Goal: Task Accomplishment & Management: Complete application form

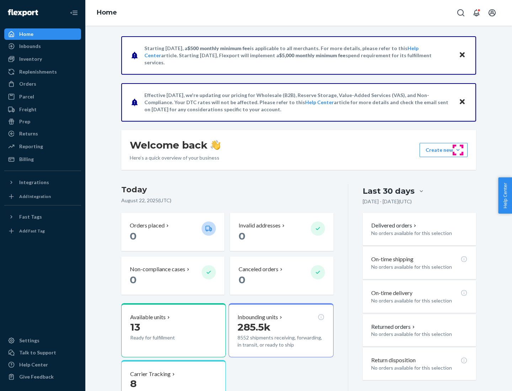
click at [458, 150] on button "Create new Create new inbound Create new order Create new product" at bounding box center [444, 150] width 48 height 14
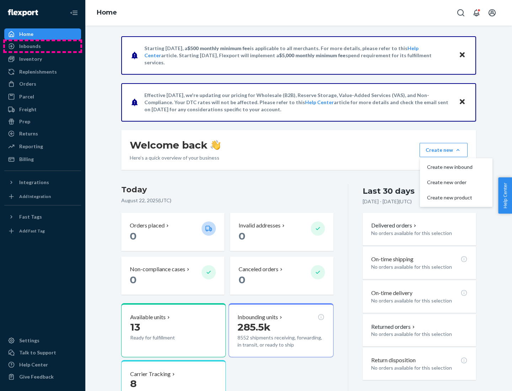
click at [43, 46] on div "Inbounds" at bounding box center [42, 46] width 75 height 10
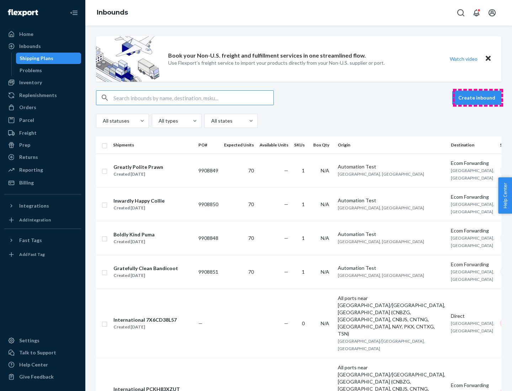
click at [478, 98] on button "Create inbound" at bounding box center [476, 98] width 49 height 14
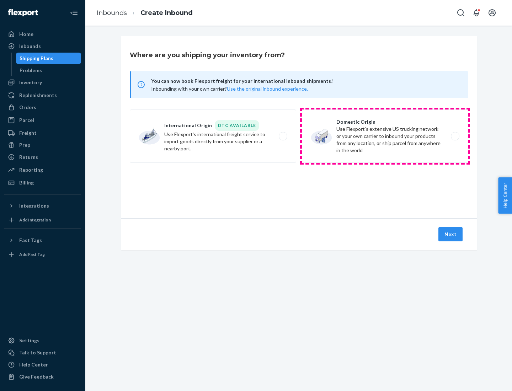
click at [385, 136] on label "Domestic Origin Use Flexport’s extensive US trucking network or your own carrie…" at bounding box center [385, 136] width 166 height 53
click at [455, 136] on input "Domestic Origin Use Flexport’s extensive US trucking network or your own carrie…" at bounding box center [457, 136] width 5 height 5
radio input "true"
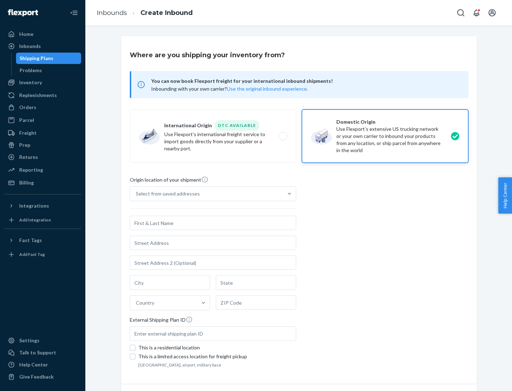
click at [166, 194] on div "Select from saved addresses" at bounding box center [168, 193] width 64 height 7
click at [137, 194] on input "Select from saved addresses" at bounding box center [136, 193] width 1 height 7
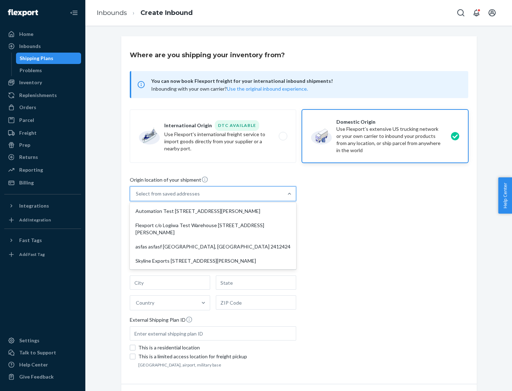
scroll to position [3, 0]
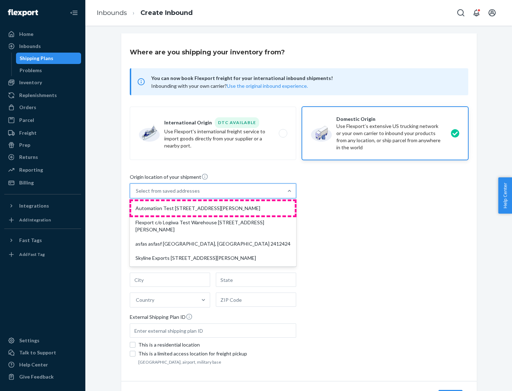
click at [213, 208] on div "Automation Test [STREET_ADDRESS][PERSON_NAME]" at bounding box center [213, 208] width 164 height 14
click at [137, 195] on input "option Automation Test [STREET_ADDRESS][PERSON_NAME] focused, 1 of 4. 4 results…" at bounding box center [136, 190] width 1 height 7
type input "Automation Test"
type input "9th Floor"
type input "[GEOGRAPHIC_DATA]"
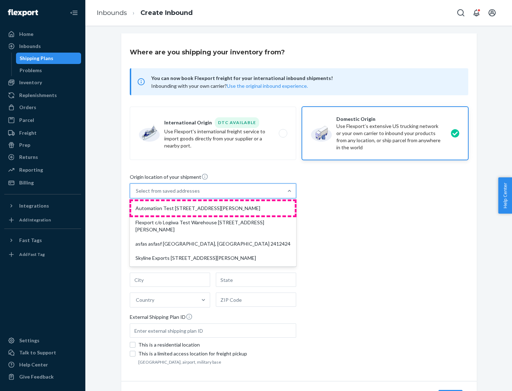
type input "CA"
type input "94104"
type input "[STREET_ADDRESS][PERSON_NAME]"
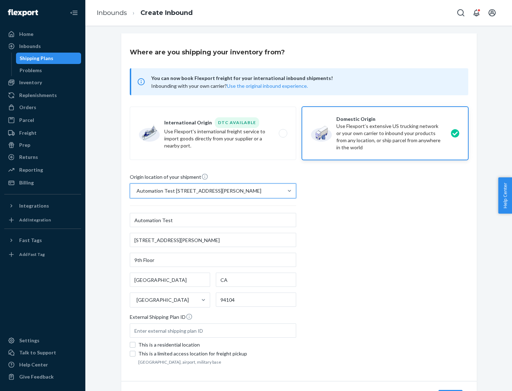
scroll to position [42, 0]
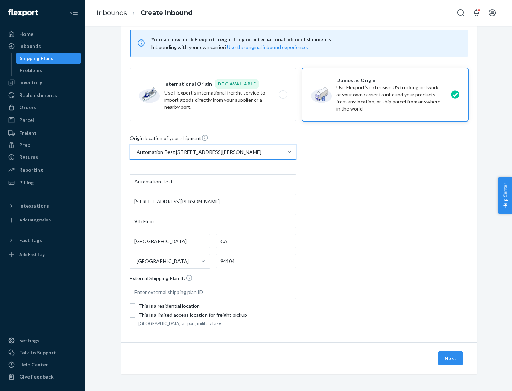
click at [451, 359] on button "Next" at bounding box center [451, 358] width 24 height 14
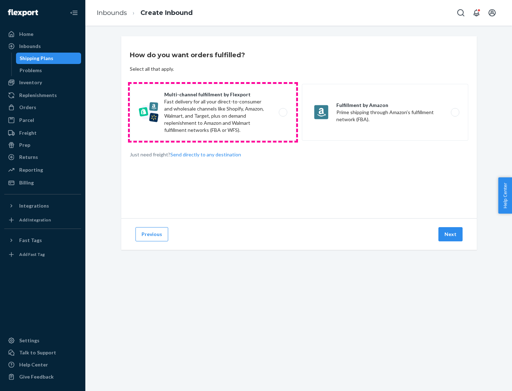
click at [213, 112] on label "Multi-channel fulfillment by Flexport Fast delivery for all your direct-to-cons…" at bounding box center [213, 112] width 166 height 57
click at [283, 112] on input "Multi-channel fulfillment by Flexport Fast delivery for all your direct-to-cons…" at bounding box center [285, 112] width 5 height 5
radio input "true"
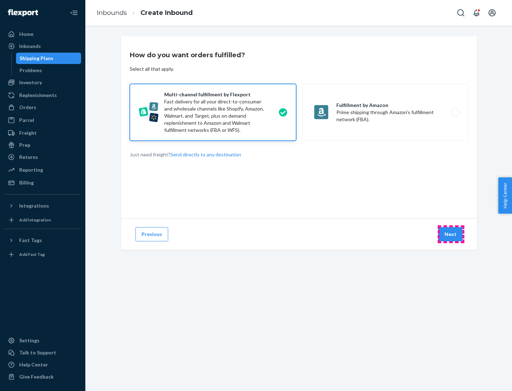
click at [451, 234] on button "Next" at bounding box center [451, 234] width 24 height 14
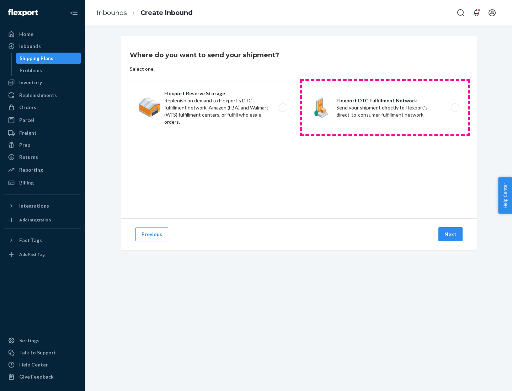
click at [385, 108] on label "Flexport DTC Fulfillment Network Send your shipment directly to Flexport's dire…" at bounding box center [385, 107] width 166 height 53
click at [455, 108] on input "Flexport DTC Fulfillment Network Send your shipment directly to Flexport's dire…" at bounding box center [457, 108] width 5 height 5
radio input "true"
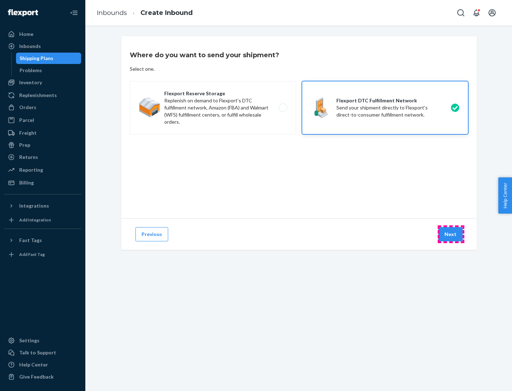
click at [451, 234] on button "Next" at bounding box center [451, 234] width 24 height 14
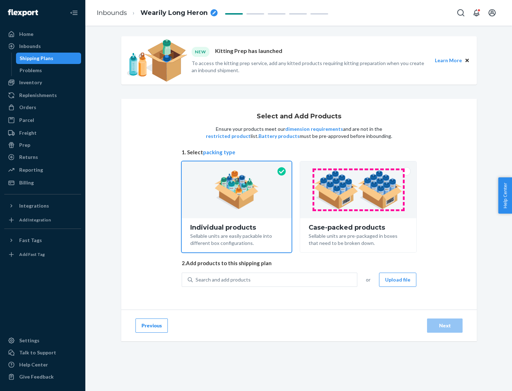
click at [359, 190] on img at bounding box center [358, 189] width 89 height 39
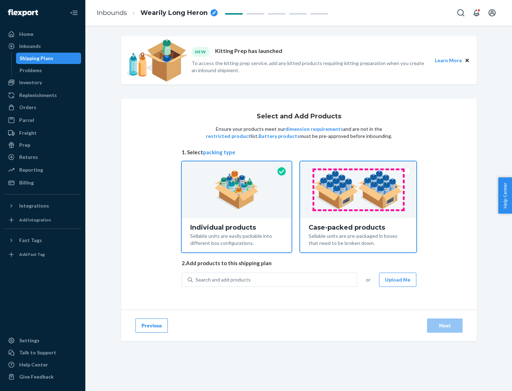
click at [359, 166] on input "Case-packed products Sellable units are pre-packaged in boxes that need to be b…" at bounding box center [358, 164] width 5 height 5
radio input "true"
radio input "false"
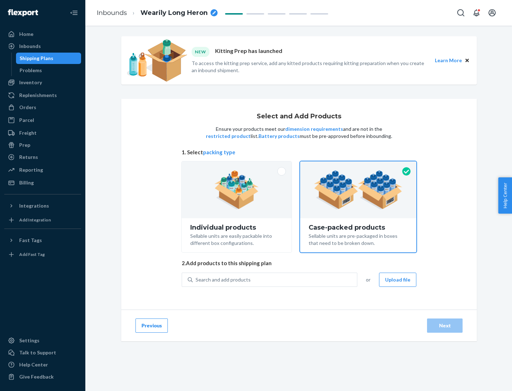
click at [275, 280] on div "Search and add products" at bounding box center [275, 280] width 164 height 13
click at [196, 280] on input "Search and add products" at bounding box center [196, 279] width 1 height 7
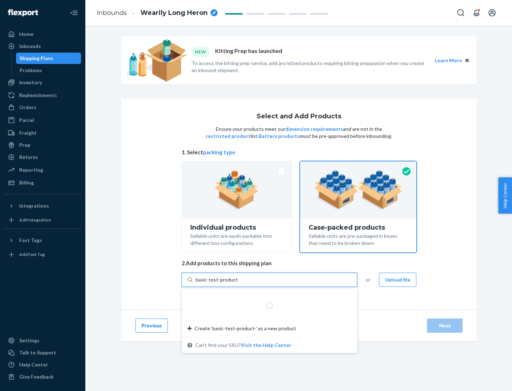
type input "basic-test-product-1"
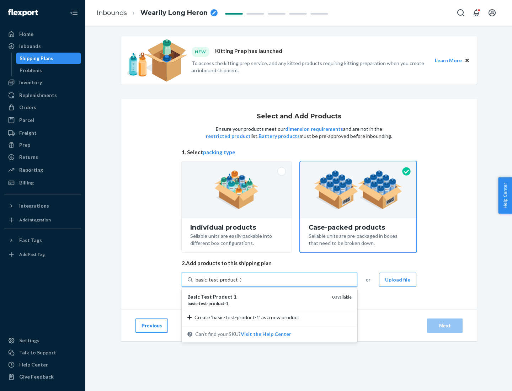
click at [257, 303] on div "basic - test - product - 1" at bounding box center [256, 304] width 139 height 6
click at [241, 284] on input "basic-test-product-1" at bounding box center [219, 279] width 46 height 7
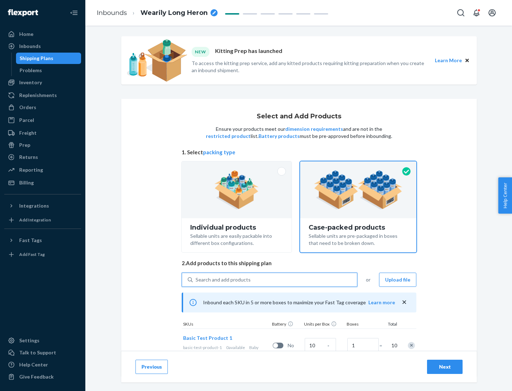
scroll to position [26, 0]
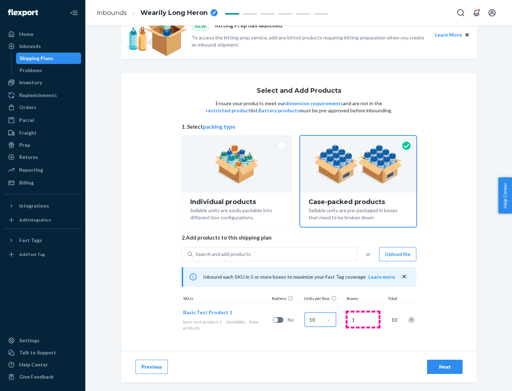
type input "10"
type input "7"
click at [445, 367] on div "Next" at bounding box center [444, 367] width 23 height 7
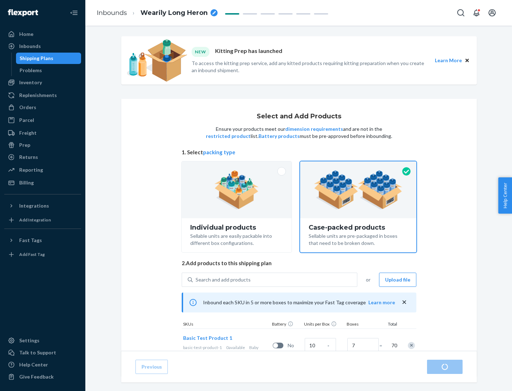
radio input "true"
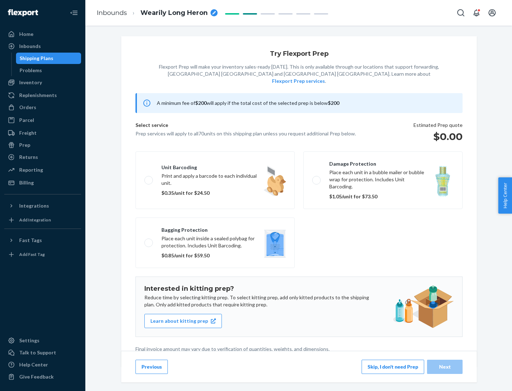
scroll to position [2, 0]
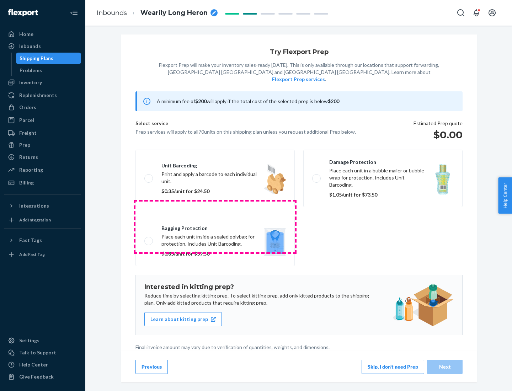
click at [215, 227] on label "Bagging protection Place each unit inside a sealed polybag for protection. Incl…" at bounding box center [215, 241] width 159 height 51
click at [149, 239] on input "Bagging protection Place each unit inside a sealed polybag for protection. Incl…" at bounding box center [146, 241] width 5 height 5
checkbox input "true"
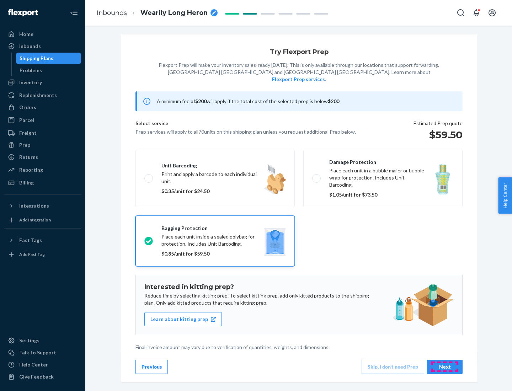
click at [445, 367] on div "Next" at bounding box center [444, 367] width 23 height 7
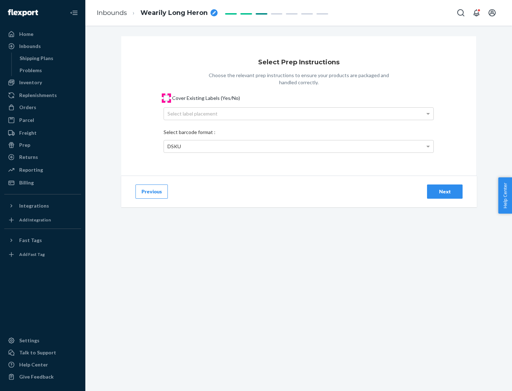
click at [166, 98] on input "Cover Existing Labels (Yes/No)" at bounding box center [167, 98] width 6 height 6
checkbox input "true"
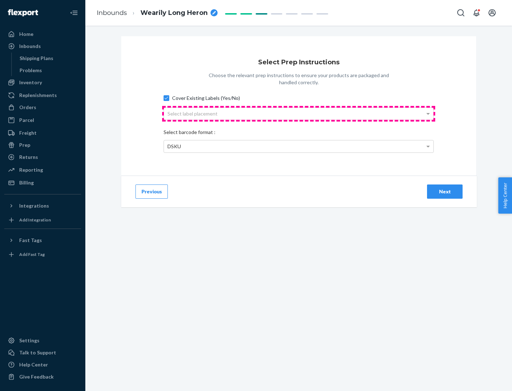
click at [299, 113] on div "Select label placement" at bounding box center [299, 114] width 270 height 12
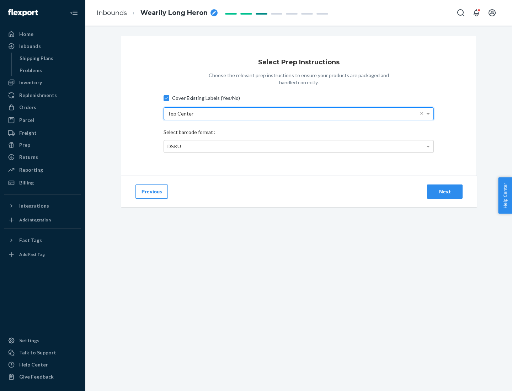
click at [299, 146] on div "DSKU" at bounding box center [299, 147] width 270 height 12
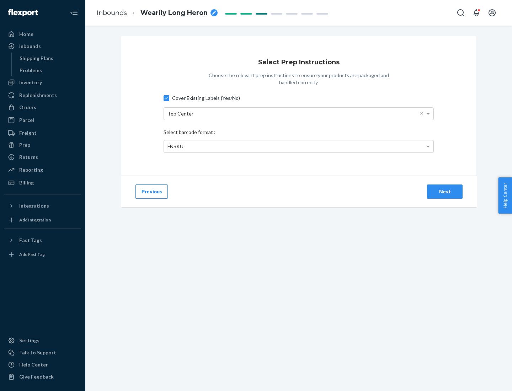
click at [445, 191] on div "Next" at bounding box center [444, 191] width 23 height 7
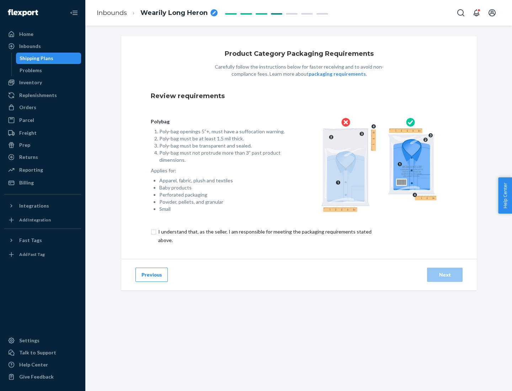
click at [264, 236] on input "checkbox" at bounding box center [269, 236] width 237 height 17
checkbox input "true"
click at [445, 275] on div "Next" at bounding box center [444, 274] width 23 height 7
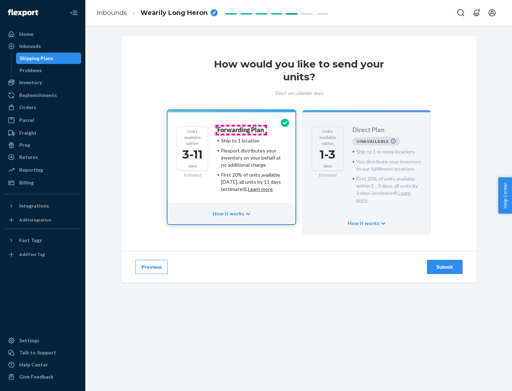
click at [241, 130] on h4 "Forwarding Plan" at bounding box center [240, 130] width 47 height 7
click at [445, 264] on div "Submit" at bounding box center [444, 267] width 23 height 7
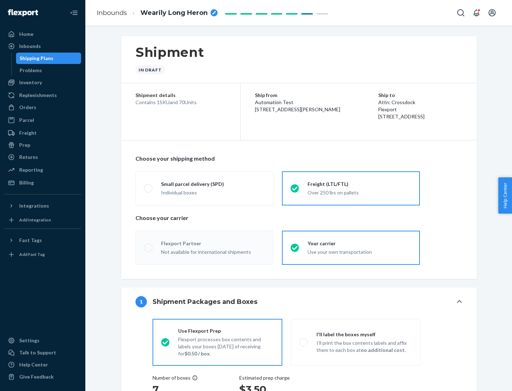
radio input "true"
radio input "false"
radio input "true"
radio input "false"
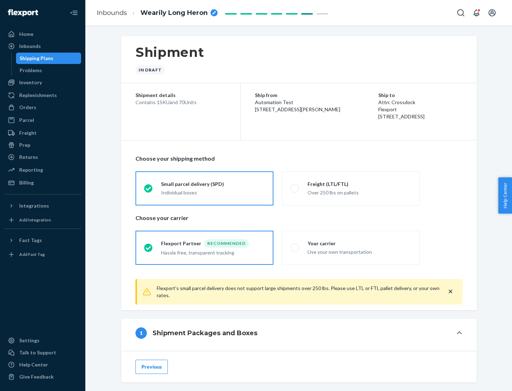
click at [351, 188] on div "Over 250 lbs on pallets" at bounding box center [360, 192] width 104 height 9
click at [295, 188] on input "Freight (LTL/FTL) Over 250 lbs on pallets" at bounding box center [293, 188] width 5 height 5
radio input "true"
radio input "false"
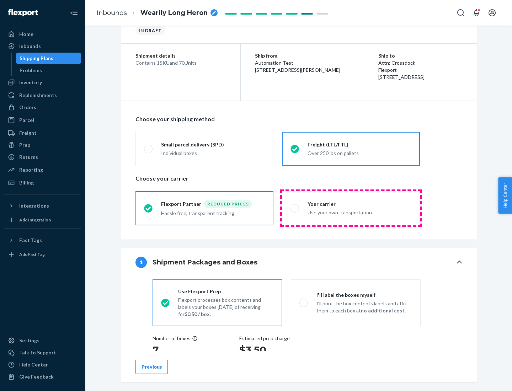
click at [351, 208] on div "Use your own transportation" at bounding box center [360, 212] width 104 height 9
click at [295, 208] on input "Your carrier Use your own transportation" at bounding box center [293, 208] width 5 height 5
radio input "true"
radio input "false"
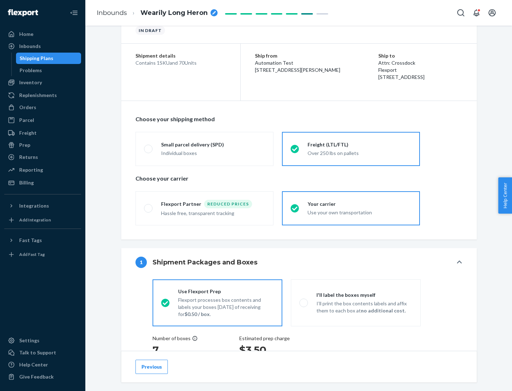
scroll to position [134, 0]
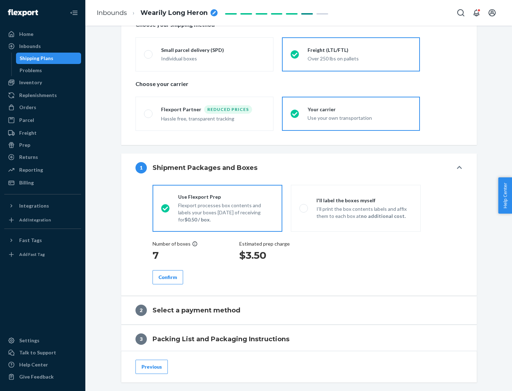
click at [356, 208] on p "I’ll print the box contents labels and affix them to each box at no additional …" at bounding box center [365, 213] width 96 height 14
click at [304, 208] on input "I'll label the boxes myself I’ll print the box contents labels and affix them t…" at bounding box center [302, 208] width 5 height 5
radio input "true"
radio input "false"
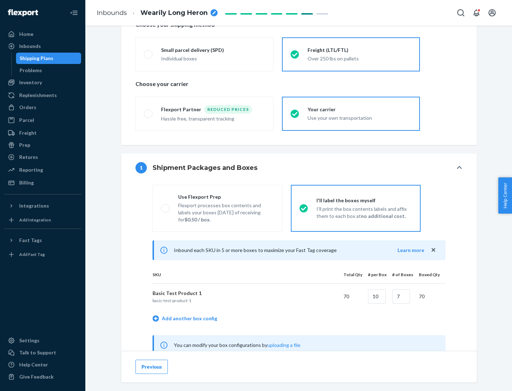
scroll to position [222, 0]
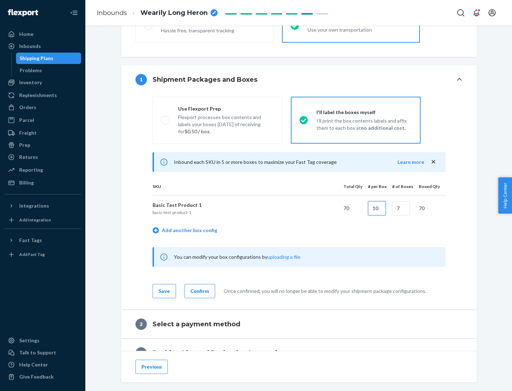
type input "10"
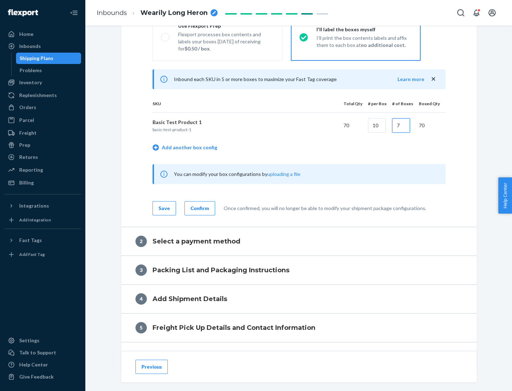
type input "7"
click at [199, 208] on div "Confirm" at bounding box center [200, 208] width 18 height 7
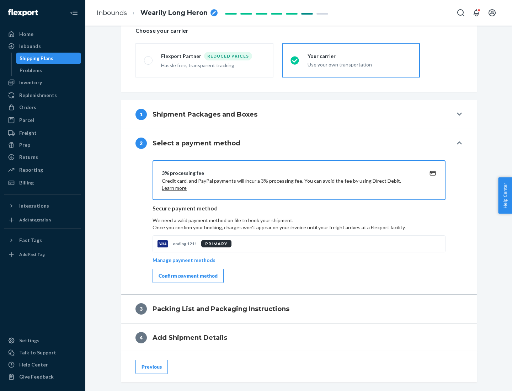
scroll to position [255, 0]
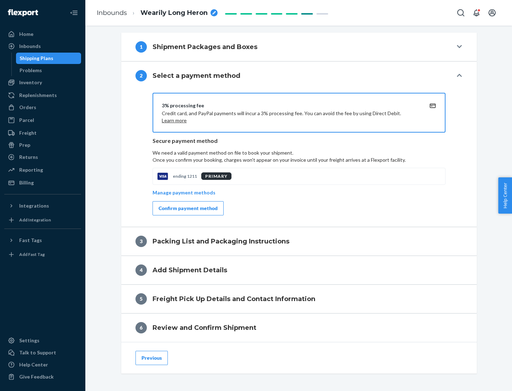
click at [187, 208] on div "Confirm payment method" at bounding box center [188, 208] width 59 height 7
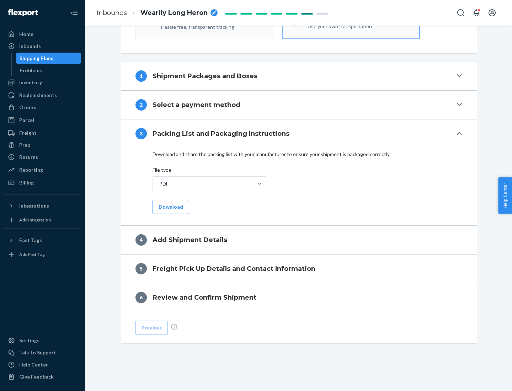
scroll to position [224, 0]
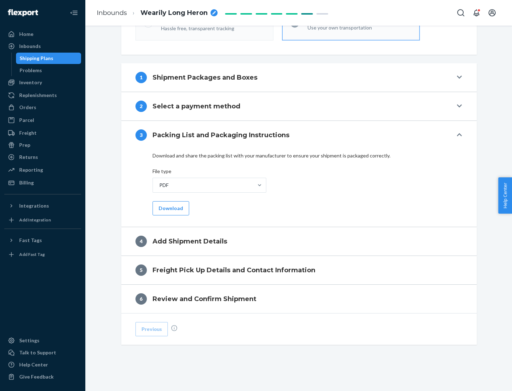
click at [170, 208] on button "Download" at bounding box center [171, 208] width 37 height 14
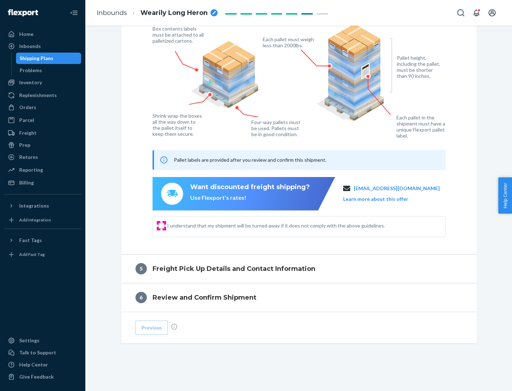
click at [162, 226] on input "I understand that my shipment will be turned away if it does not comply with th…" at bounding box center [162, 226] width 6 height 6
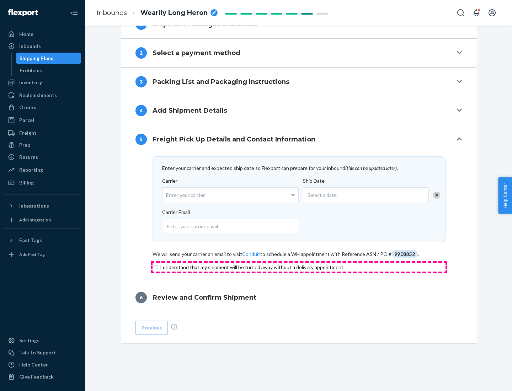
click at [299, 267] on input "checkbox" at bounding box center [299, 267] width 293 height 9
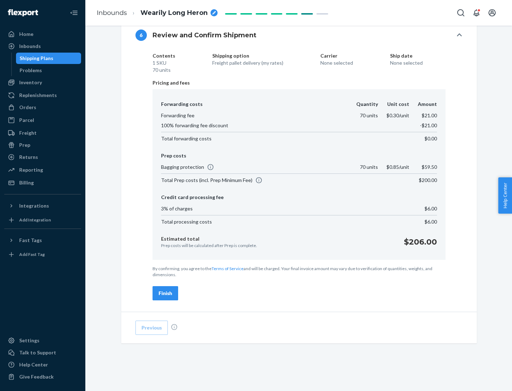
click at [165, 293] on div "Finish" at bounding box center [166, 293] width 14 height 7
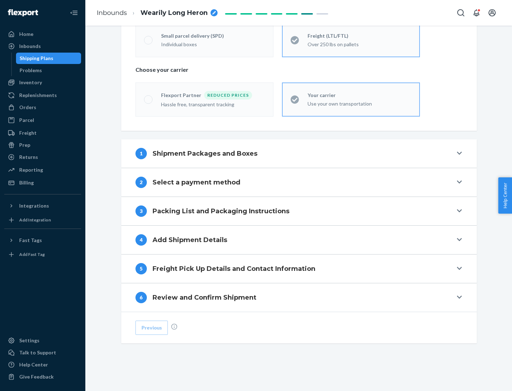
scroll to position [148, 0]
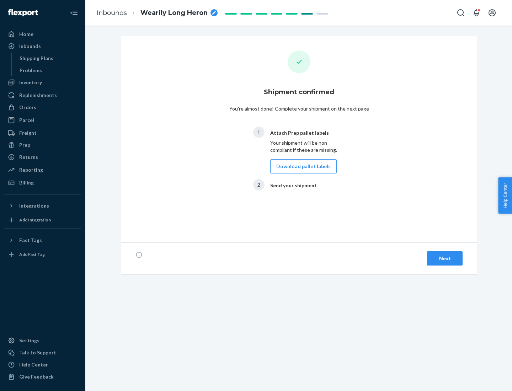
click at [302, 166] on button "Download pallet labels" at bounding box center [303, 166] width 67 height 14
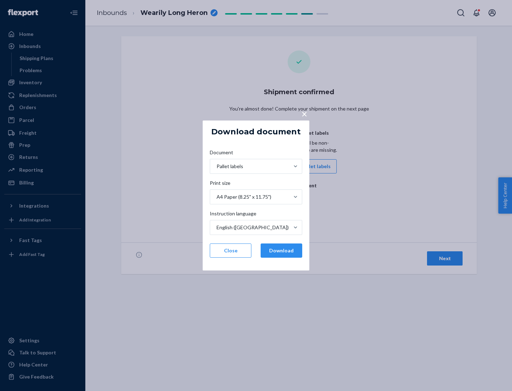
click at [281, 251] on button "Download" at bounding box center [282, 251] width 42 height 14
